Goal: Check status: Check status

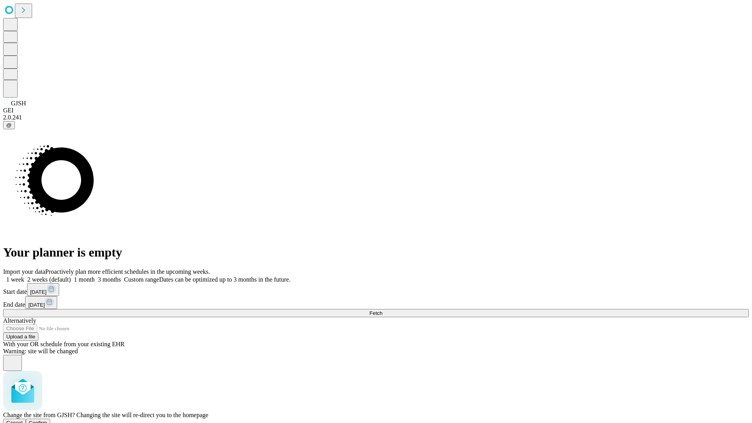
click at [47, 420] on span "Confirm" at bounding box center [38, 423] width 18 height 6
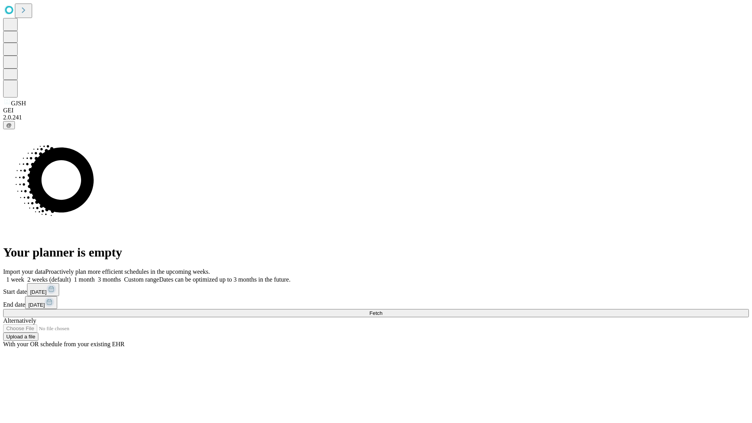
click at [24, 276] on label "1 week" at bounding box center [13, 279] width 21 height 7
click at [382, 310] on span "Fetch" at bounding box center [375, 313] width 13 height 6
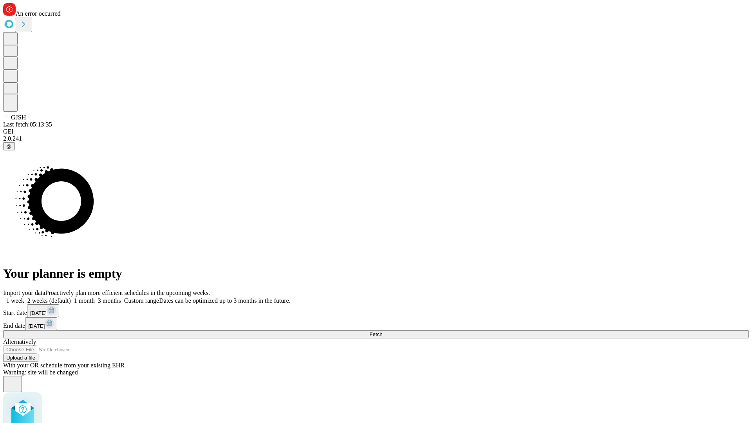
click at [24, 297] on label "1 week" at bounding box center [13, 300] width 21 height 7
click at [382, 331] on span "Fetch" at bounding box center [375, 334] width 13 height 6
click at [24, 297] on label "1 week" at bounding box center [13, 300] width 21 height 7
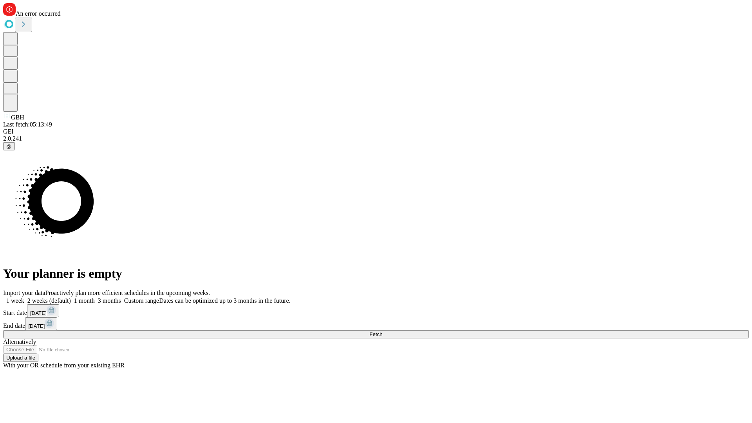
click at [382, 331] on span "Fetch" at bounding box center [375, 334] width 13 height 6
click at [24, 297] on label "1 week" at bounding box center [13, 300] width 21 height 7
click at [382, 331] on span "Fetch" at bounding box center [375, 334] width 13 height 6
click at [24, 297] on label "1 week" at bounding box center [13, 300] width 21 height 7
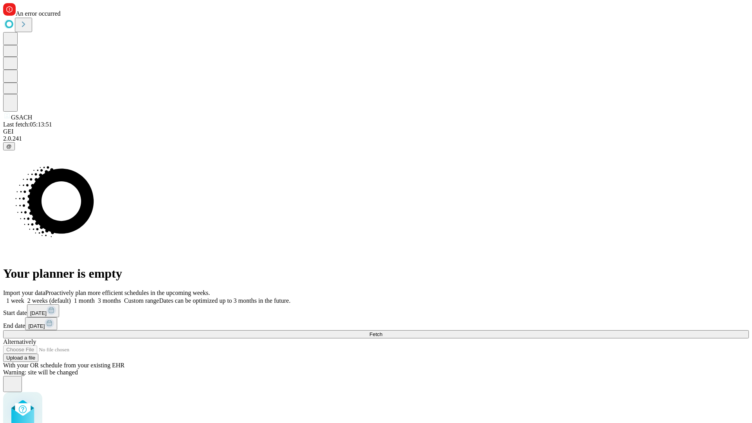
click at [382, 331] on span "Fetch" at bounding box center [375, 334] width 13 height 6
click at [24, 297] on label "1 week" at bounding box center [13, 300] width 21 height 7
click at [382, 331] on span "Fetch" at bounding box center [375, 334] width 13 height 6
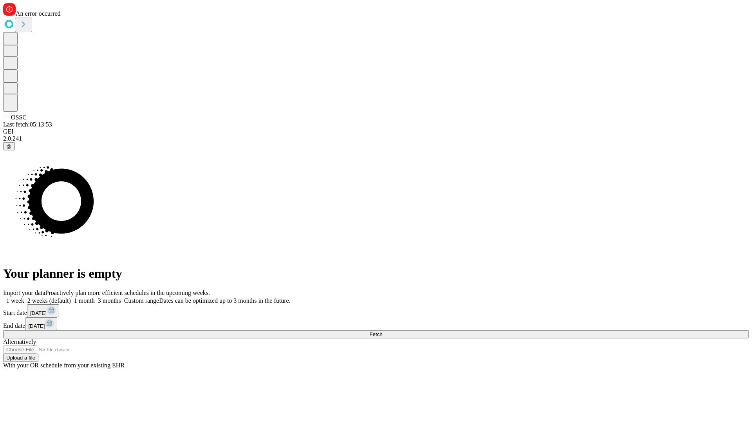
click at [24, 297] on label "1 week" at bounding box center [13, 300] width 21 height 7
click at [382, 331] on span "Fetch" at bounding box center [375, 334] width 13 height 6
click at [24, 297] on label "1 week" at bounding box center [13, 300] width 21 height 7
click at [382, 331] on span "Fetch" at bounding box center [375, 334] width 13 height 6
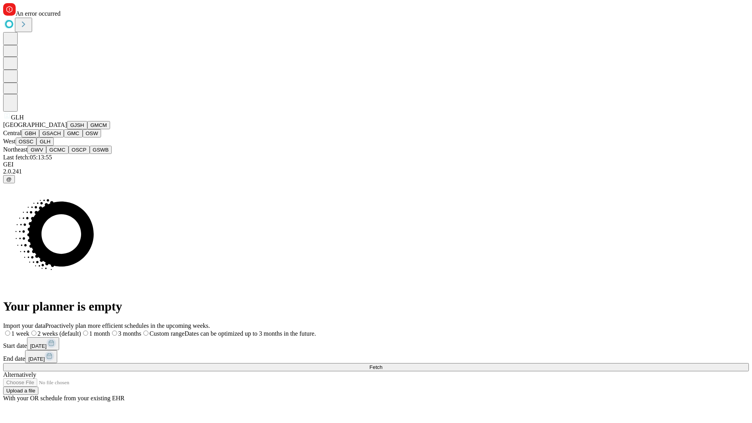
click at [46, 154] on button "GWV" at bounding box center [36, 150] width 19 height 8
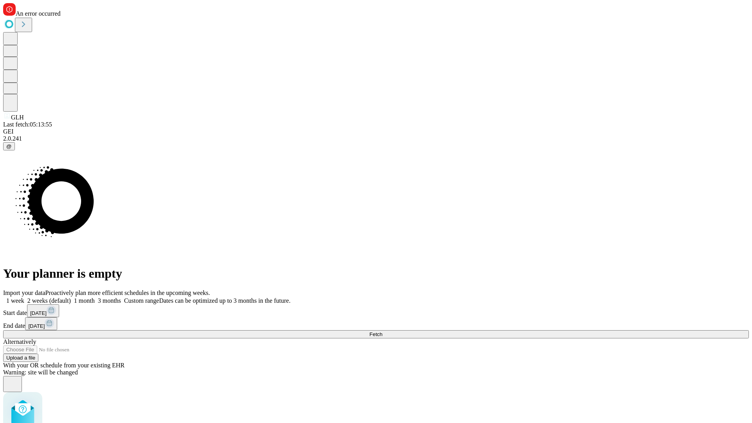
click at [24, 297] on label "1 week" at bounding box center [13, 300] width 21 height 7
click at [382, 331] on span "Fetch" at bounding box center [375, 334] width 13 height 6
click at [24, 297] on label "1 week" at bounding box center [13, 300] width 21 height 7
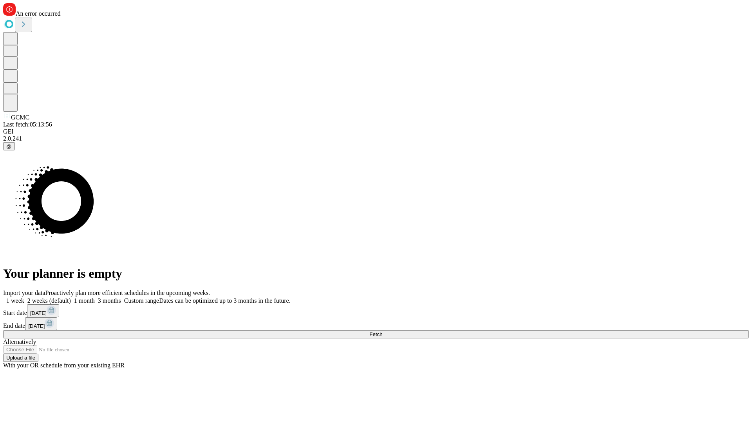
click at [382, 331] on span "Fetch" at bounding box center [375, 334] width 13 height 6
